Goal: Find contact information: Find contact information

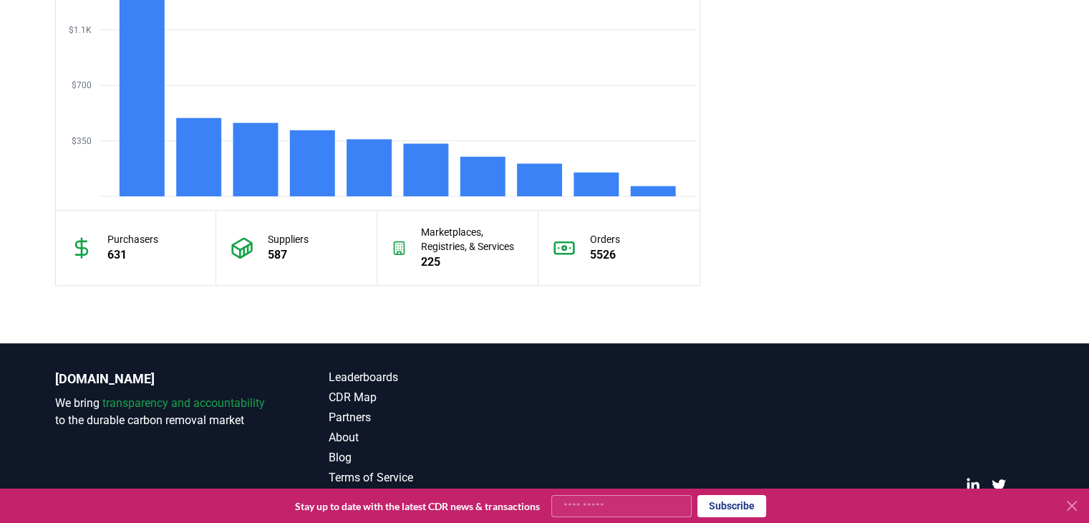
scroll to position [1316, 0]
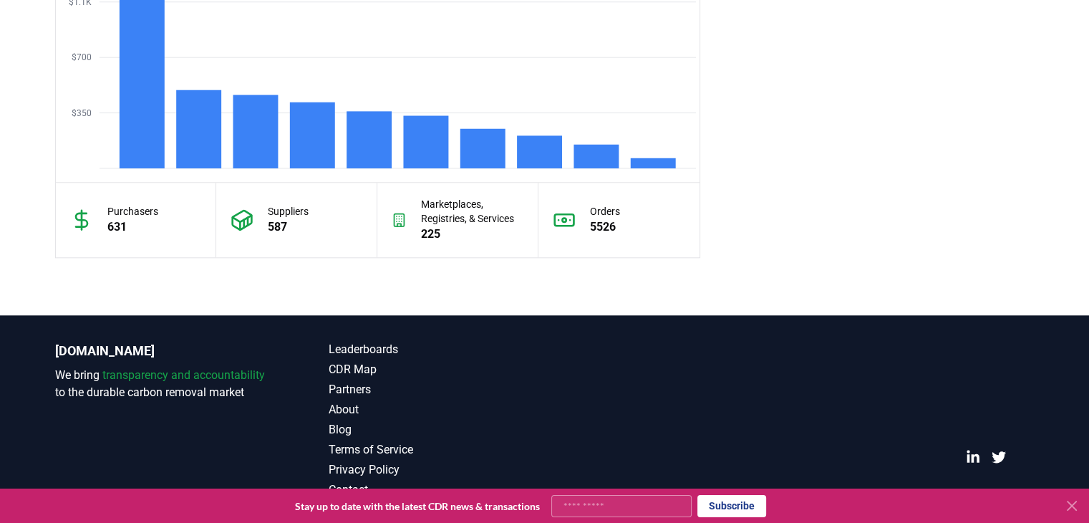
click at [1069, 507] on icon at bounding box center [1071, 505] width 9 height 9
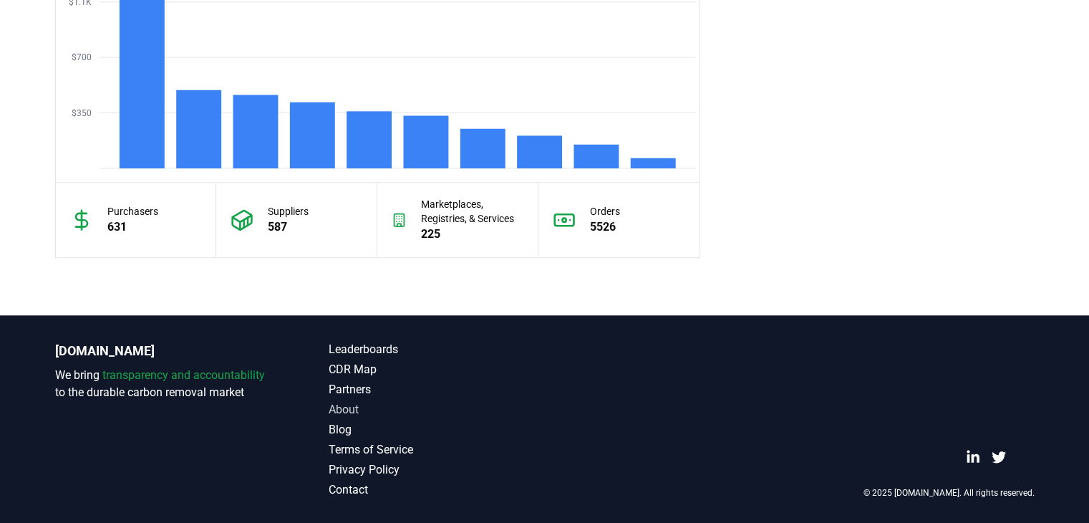
click at [346, 406] on link "About" at bounding box center [437, 409] width 216 height 17
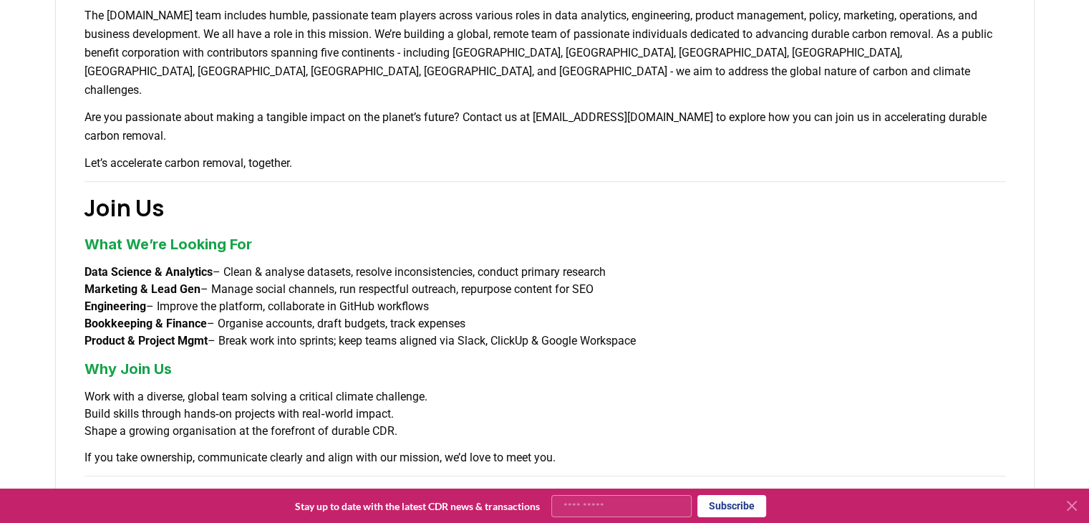
scroll to position [1154, 0]
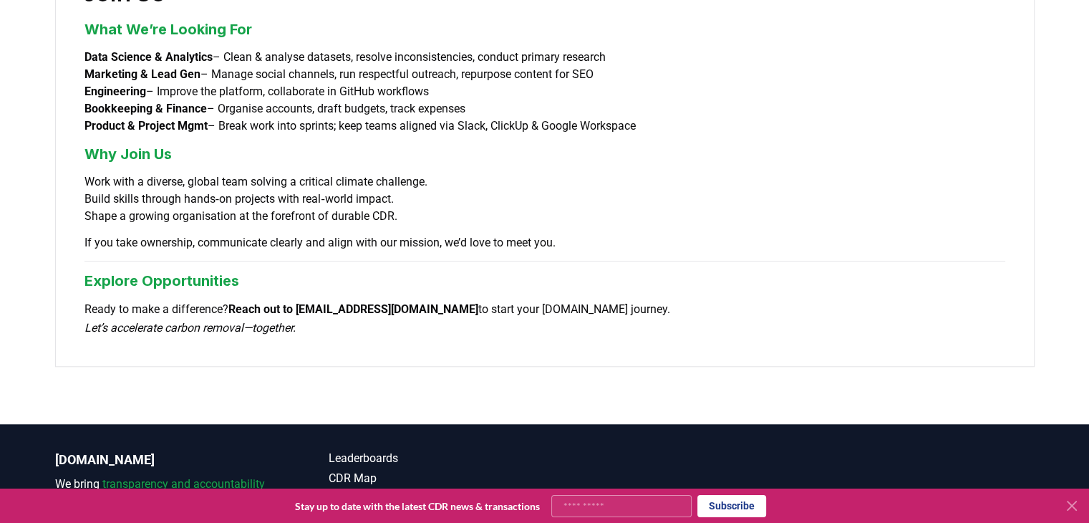
click at [120, 270] on h3 "Explore Opportunities" at bounding box center [544, 280] width 921 height 21
click at [350, 300] on p "Ready to make a difference? Reach out to [EMAIL_ADDRESS][DOMAIN_NAME] to start …" at bounding box center [544, 318] width 921 height 37
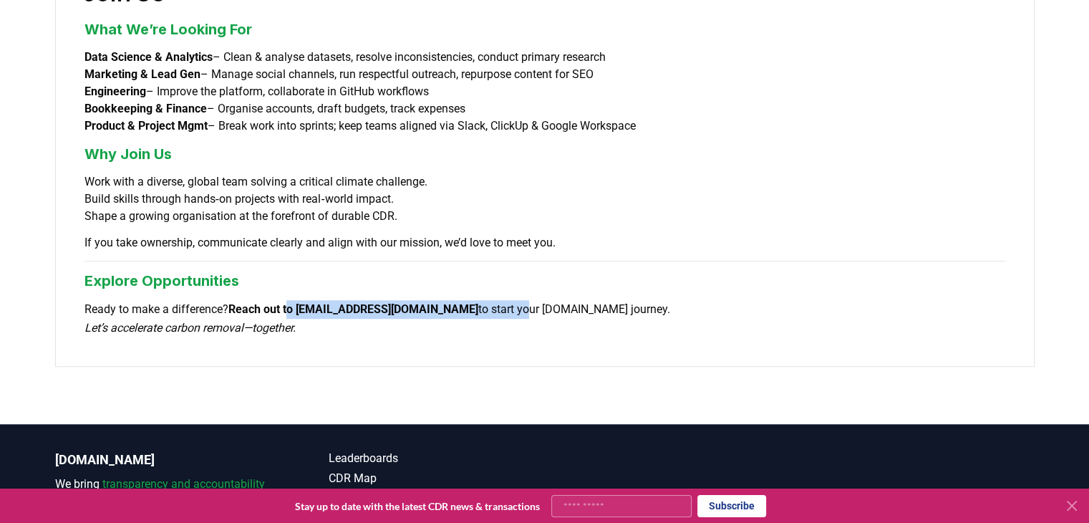
drag, startPoint x: 298, startPoint y: 266, endPoint x: 432, endPoint y: 270, distance: 133.9
click at [432, 300] on p "Ready to make a difference? Reach out to [EMAIL_ADDRESS][DOMAIN_NAME] to start …" at bounding box center [544, 318] width 921 height 37
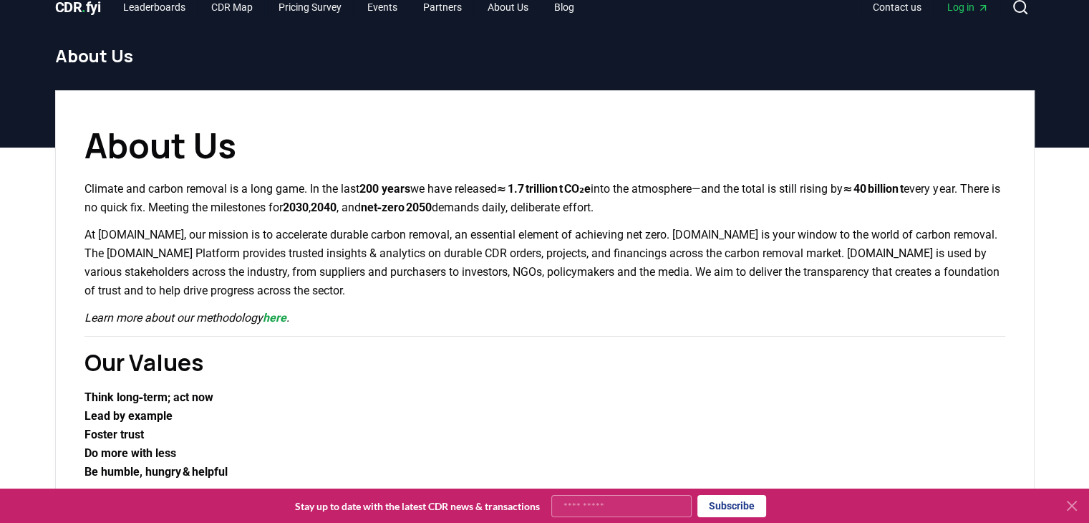
scroll to position [0, 0]
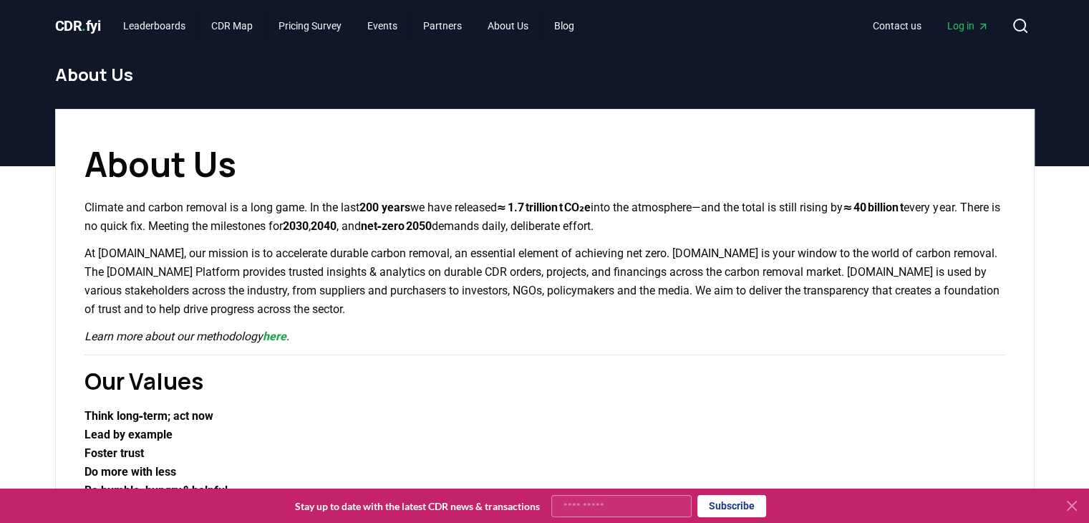
click at [76, 27] on span "CDR . fyi" at bounding box center [78, 25] width 46 height 17
